Goal: Find specific page/section: Find specific page/section

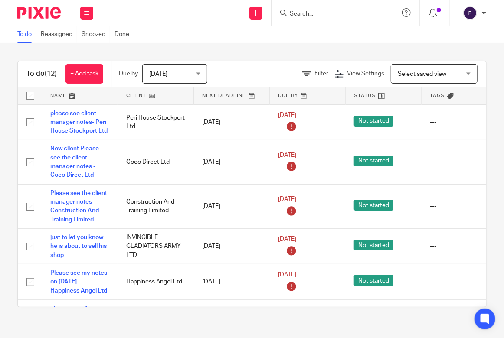
drag, startPoint x: 485, startPoint y: 208, endPoint x: 502, endPoint y: 203, distance: 17.9
click at [485, 208] on div "To do (12) + Add task Due by [DATE] [DATE] [DATE] [DATE] This week Next week Th…" at bounding box center [252, 183] width 504 height 281
click at [302, 12] on input "Search" at bounding box center [328, 14] width 78 height 8
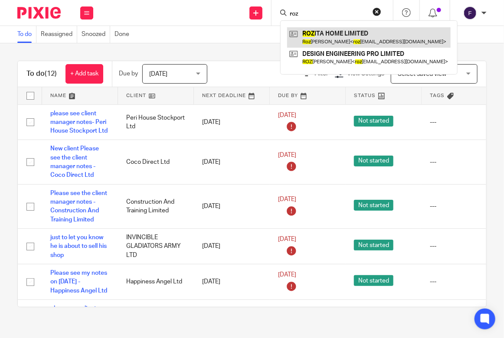
type input "roz"
click at [314, 32] on link at bounding box center [368, 37] width 163 height 20
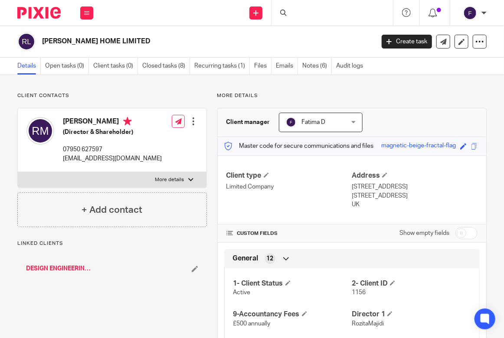
scroll to position [173, 0]
